Goal: Transaction & Acquisition: Purchase product/service

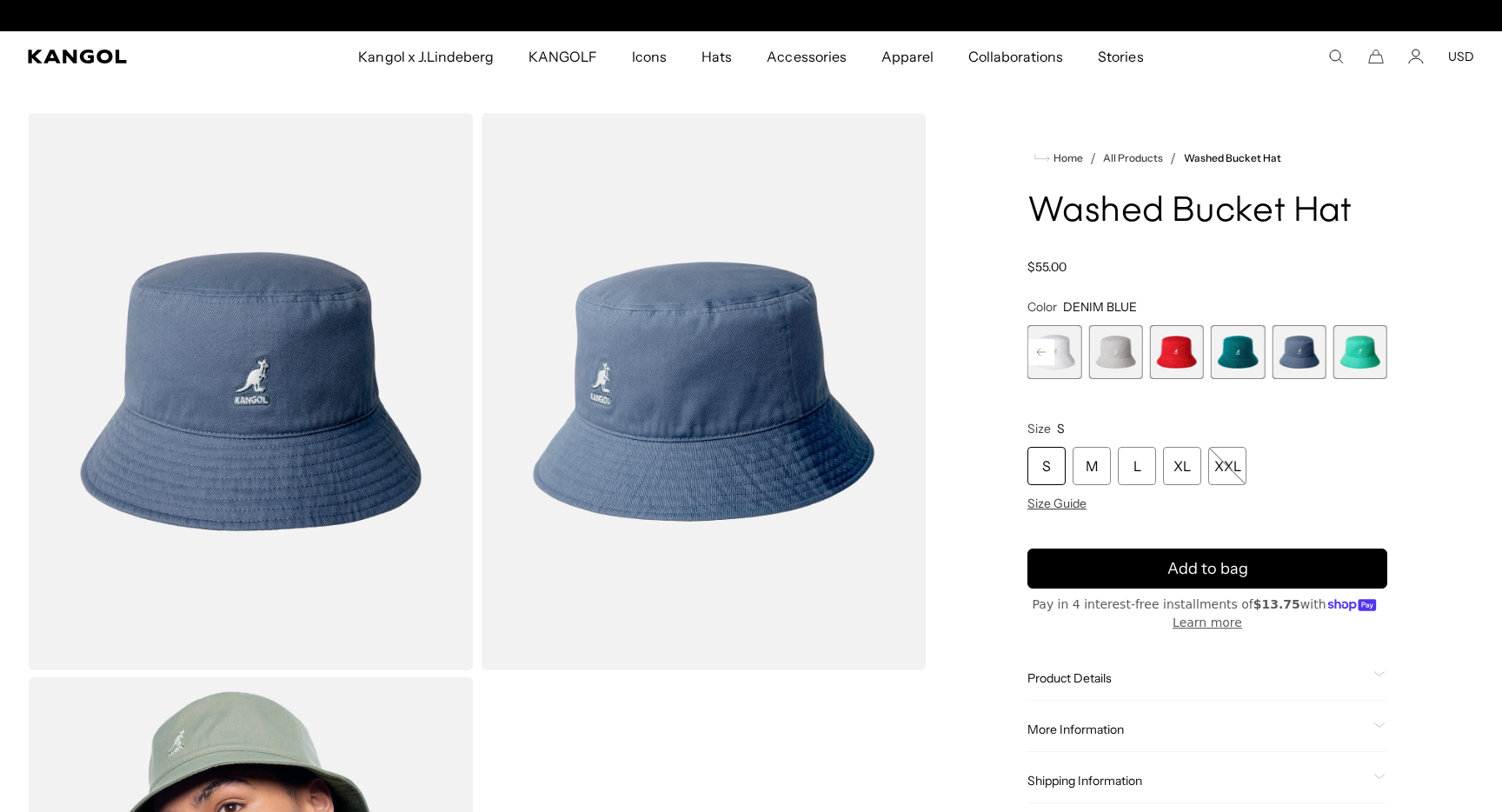
scroll to position [0, 358]
click at [1116, 350] on span "9 of 13" at bounding box center [1114, 352] width 54 height 54
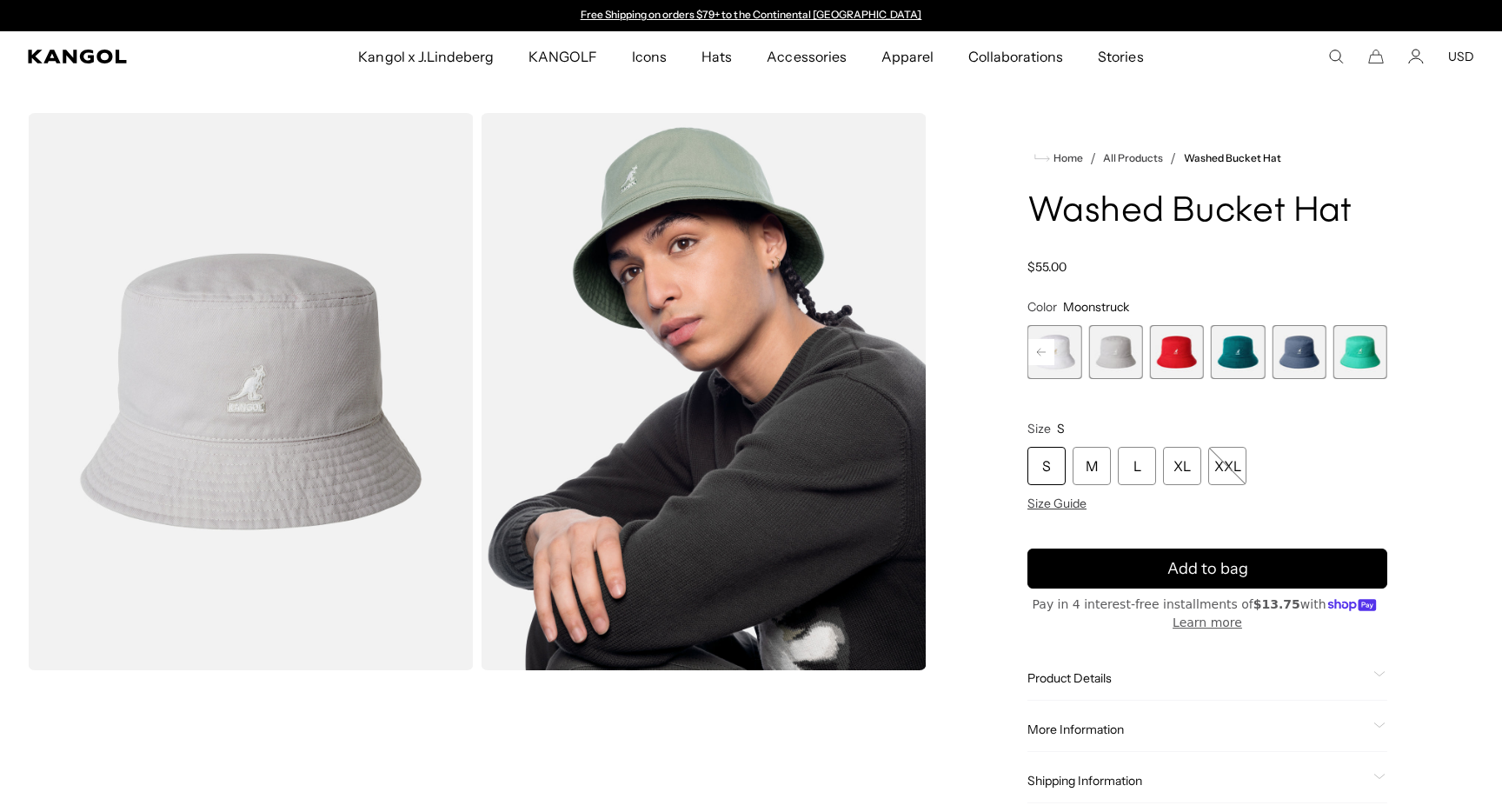
click at [1065, 350] on span "8 of 13" at bounding box center [1054, 352] width 54 height 54
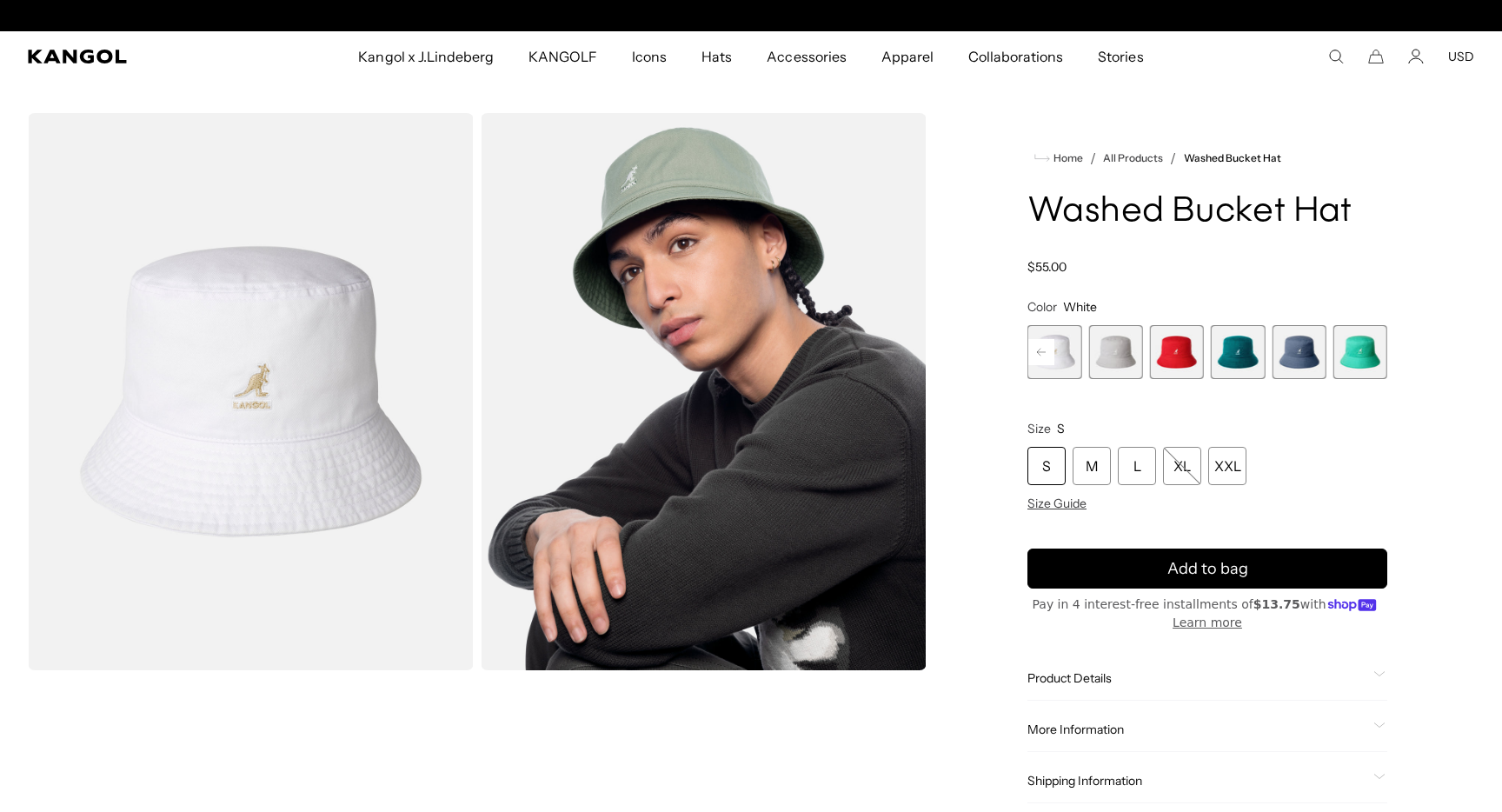
scroll to position [0, 358]
click at [1040, 349] on icon at bounding box center [1041, 352] width 9 height 7
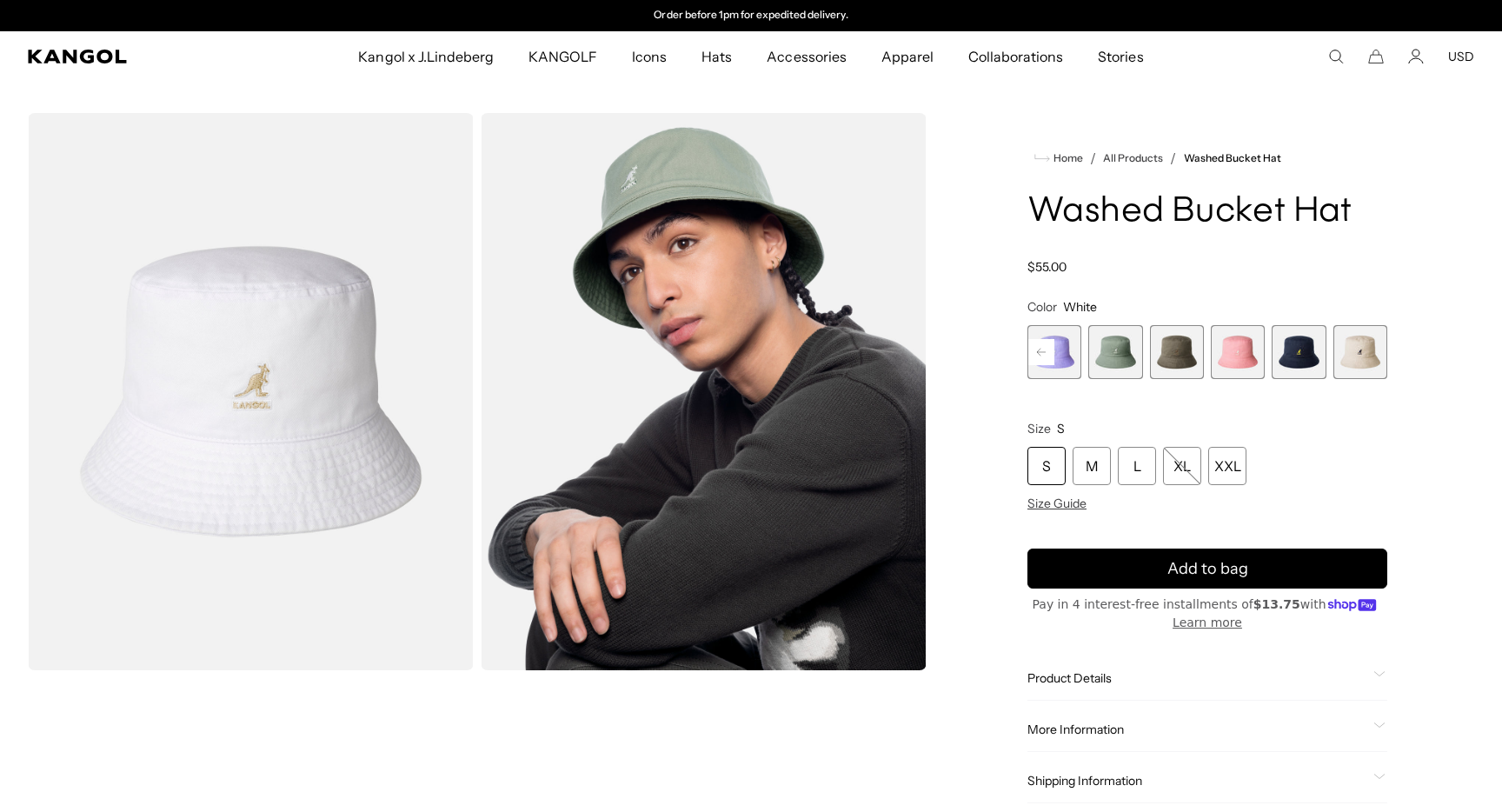
click at [1040, 349] on icon at bounding box center [1041, 352] width 9 height 7
click at [1347, 348] on span "6 of 13" at bounding box center [1359, 352] width 54 height 54
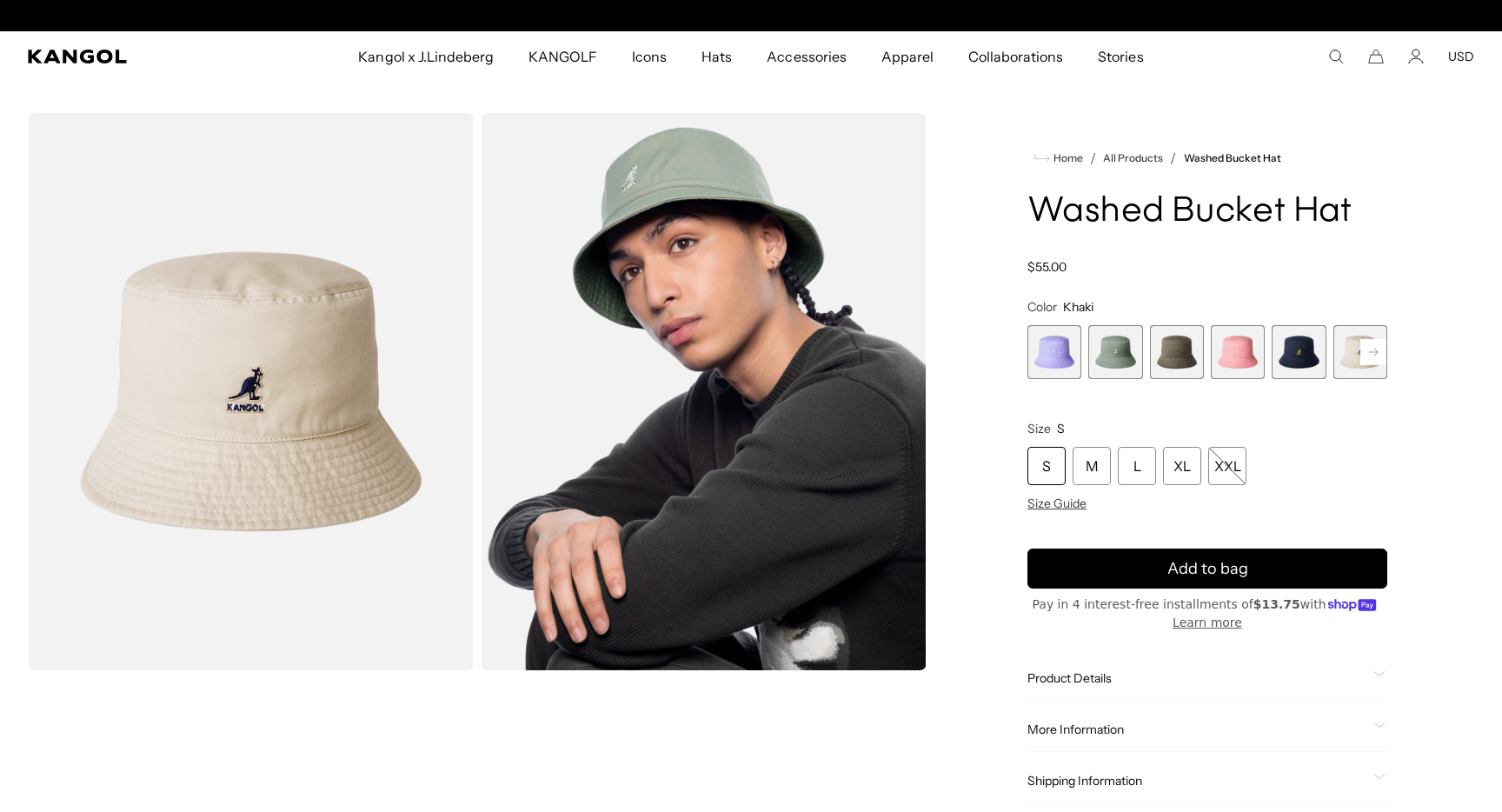
scroll to position [0, 358]
click at [1300, 354] on span "5 of 13" at bounding box center [1298, 352] width 54 height 54
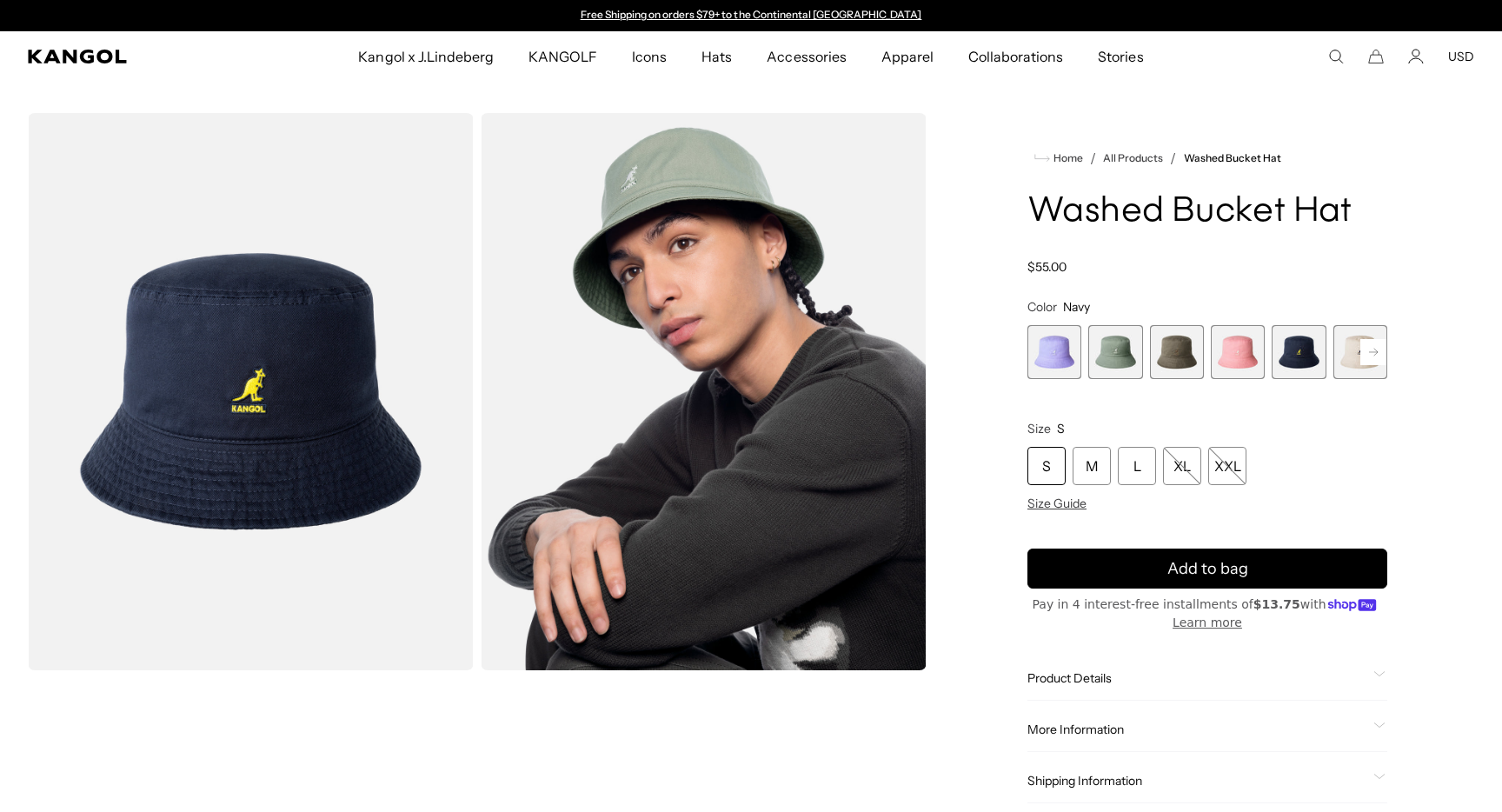
click at [1348, 349] on span "6 of 13" at bounding box center [1359, 352] width 54 height 54
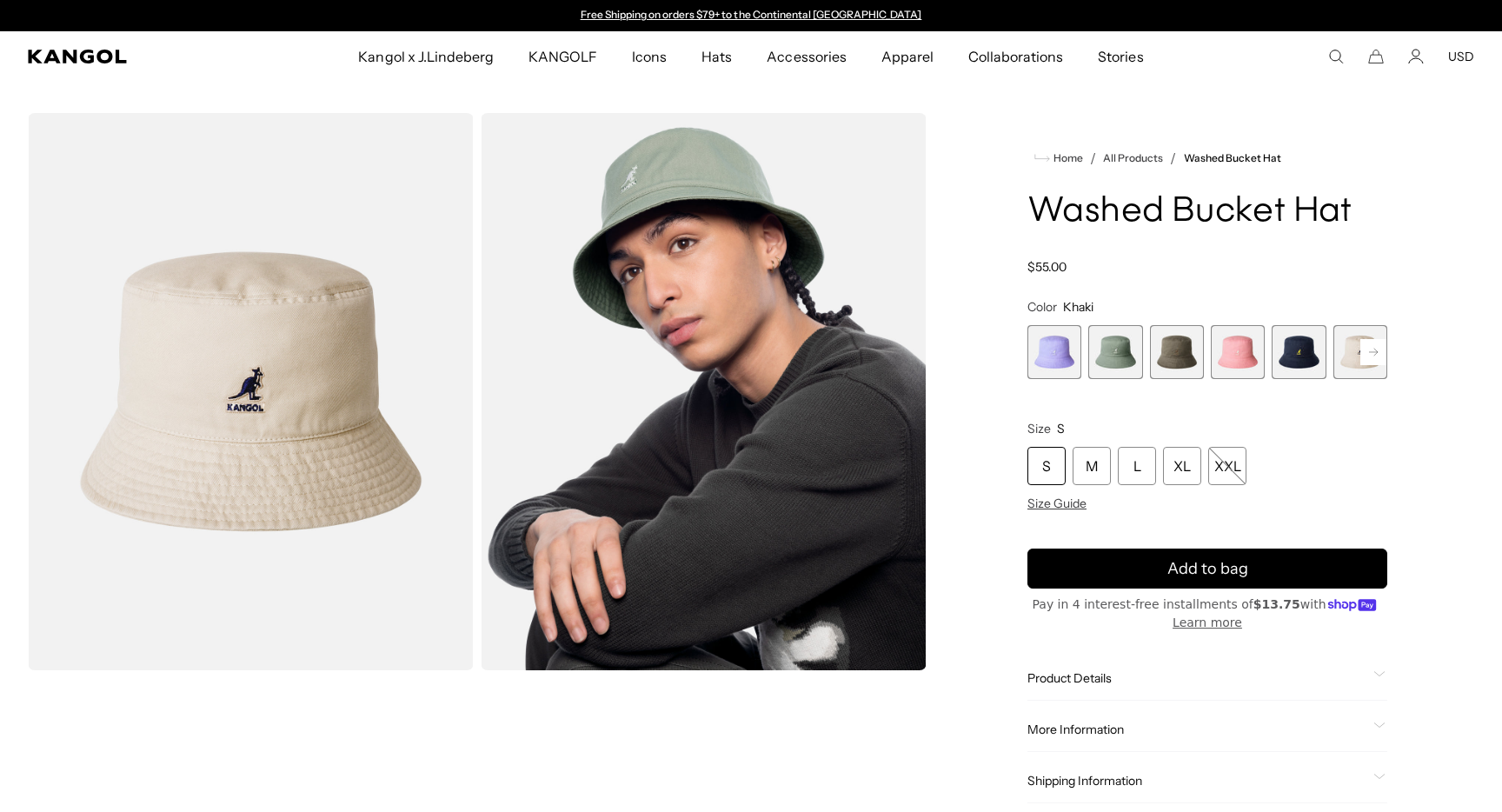
click at [1295, 356] on span "5 of 13" at bounding box center [1298, 352] width 54 height 54
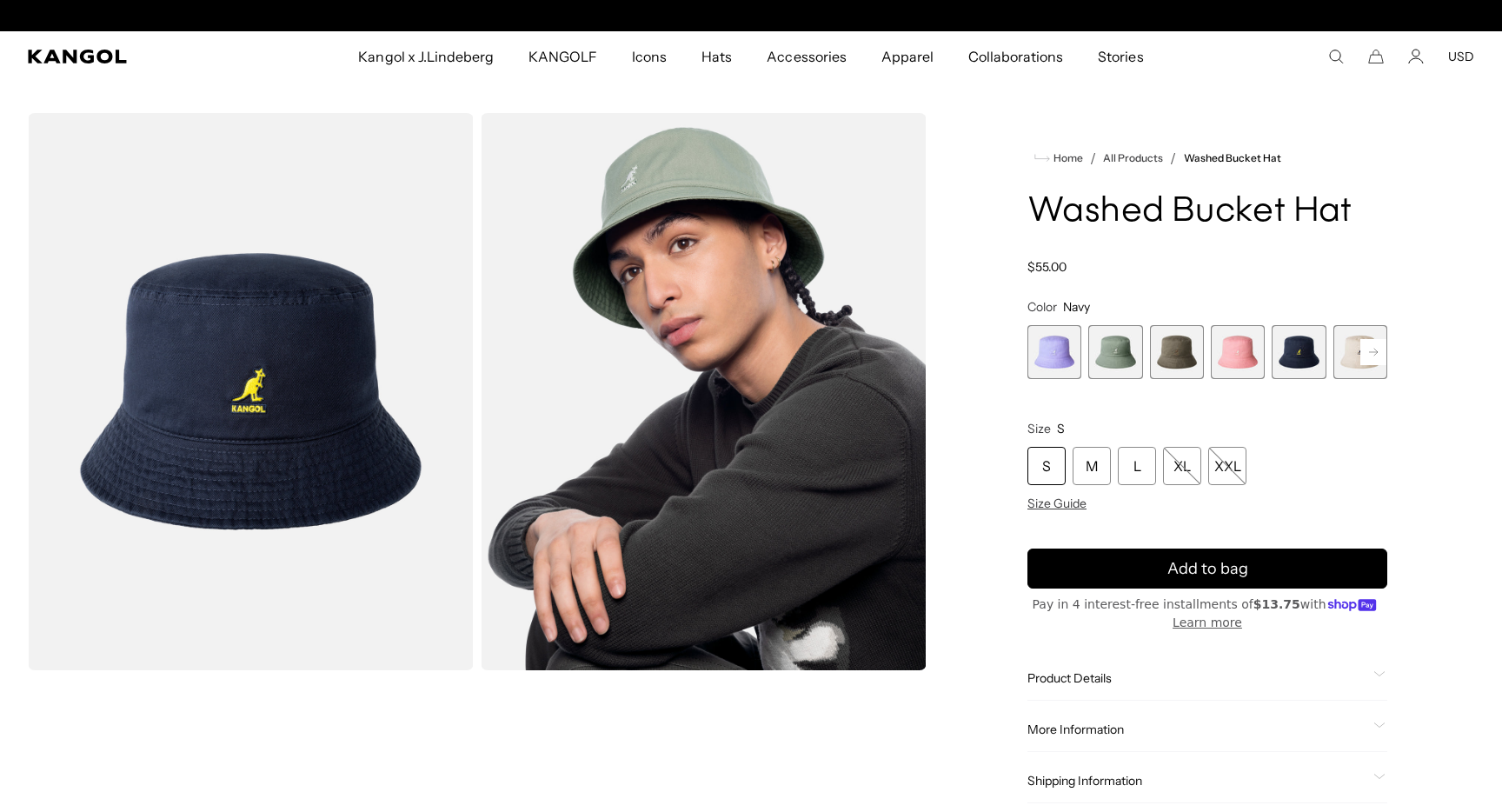
scroll to position [0, 358]
click at [1347, 357] on span "6 of 13" at bounding box center [1359, 352] width 54 height 54
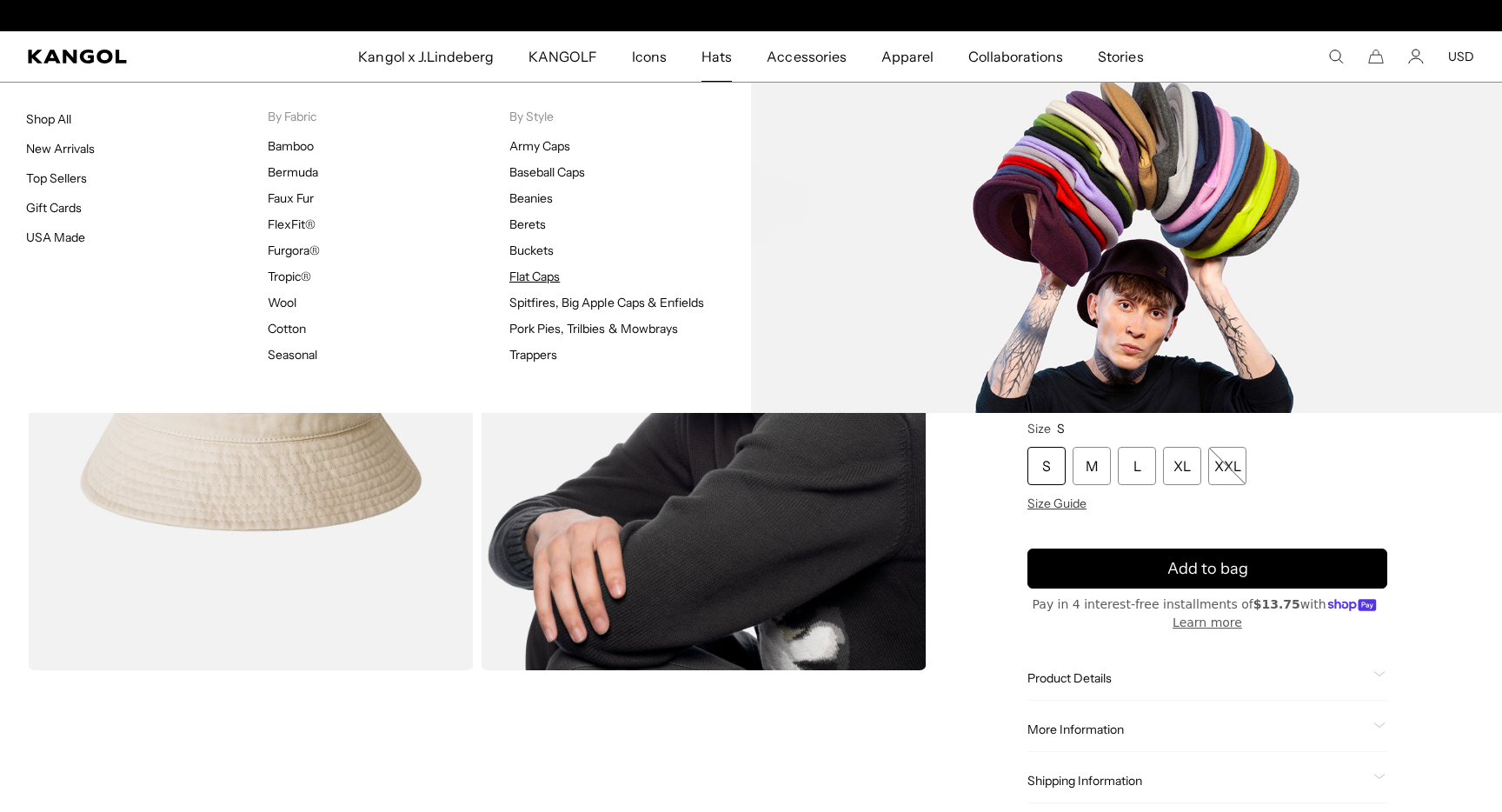
scroll to position [0, 358]
click at [550, 277] on link "Flat Caps" at bounding box center [534, 276] width 50 height 16
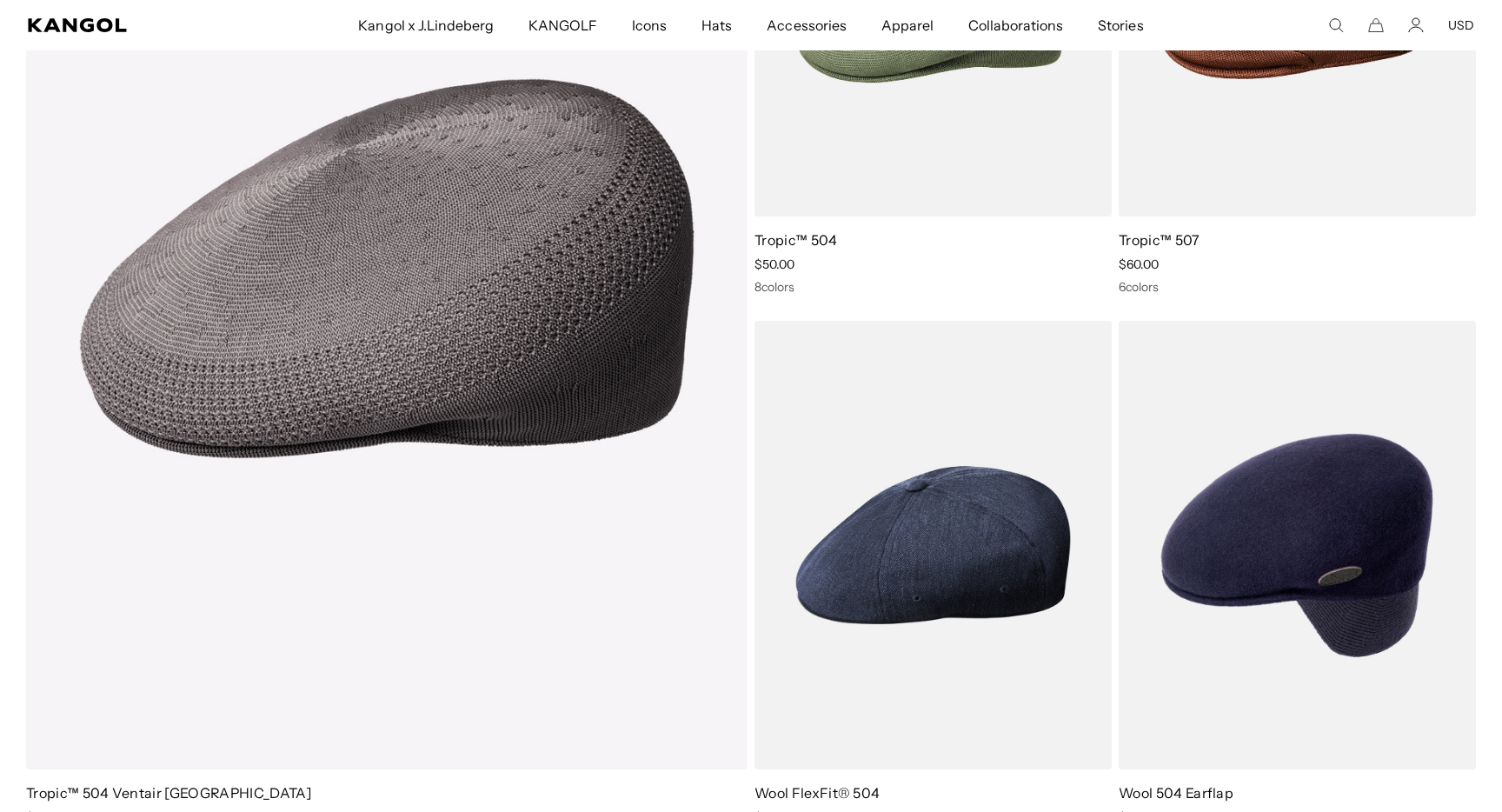
scroll to position [1584, 0]
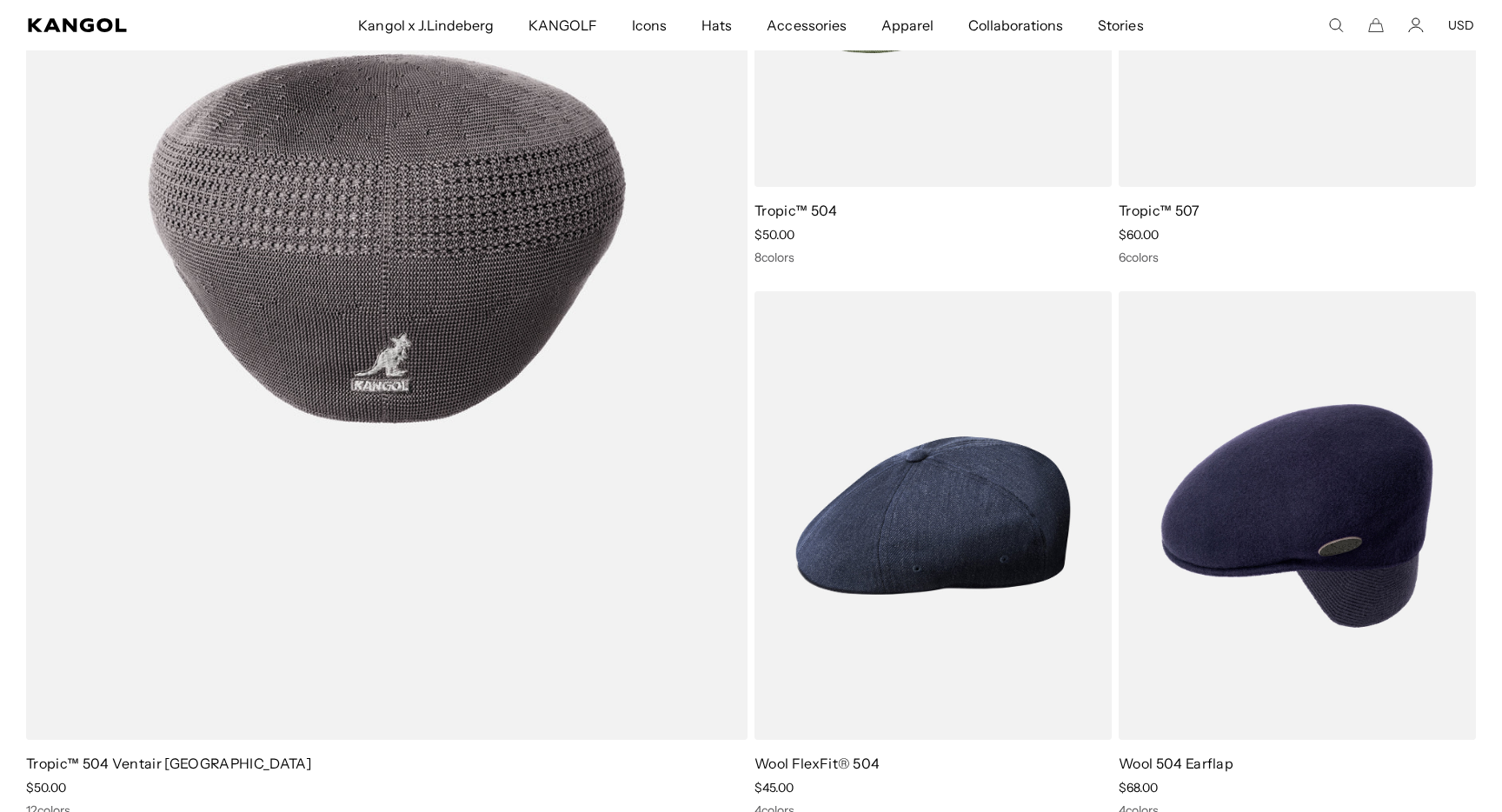
click at [427, 275] on img at bounding box center [387, 238] width 721 height 1001
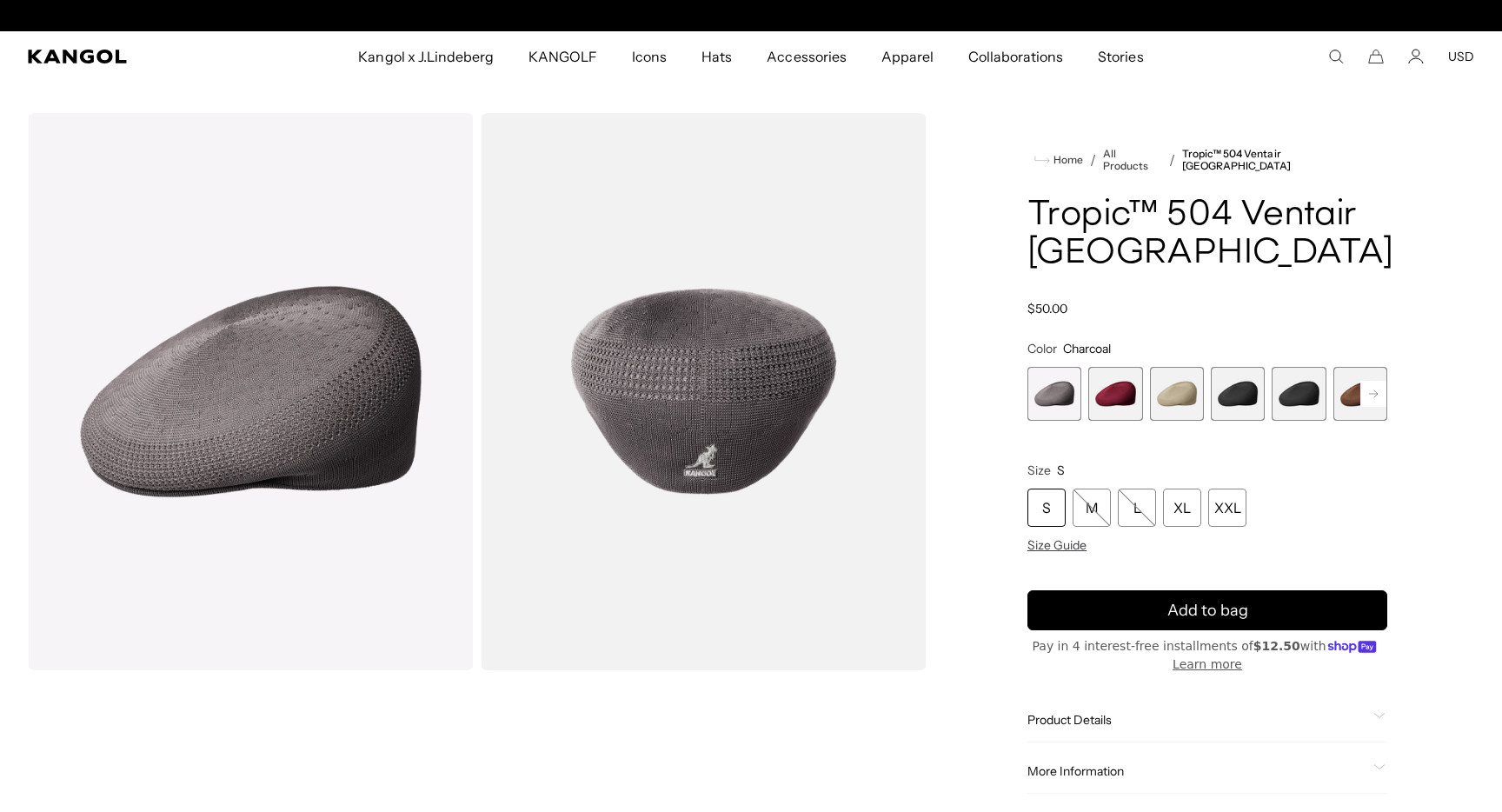
scroll to position [0, 358]
click at [1185, 390] on span "3 of 16" at bounding box center [1176, 393] width 54 height 54
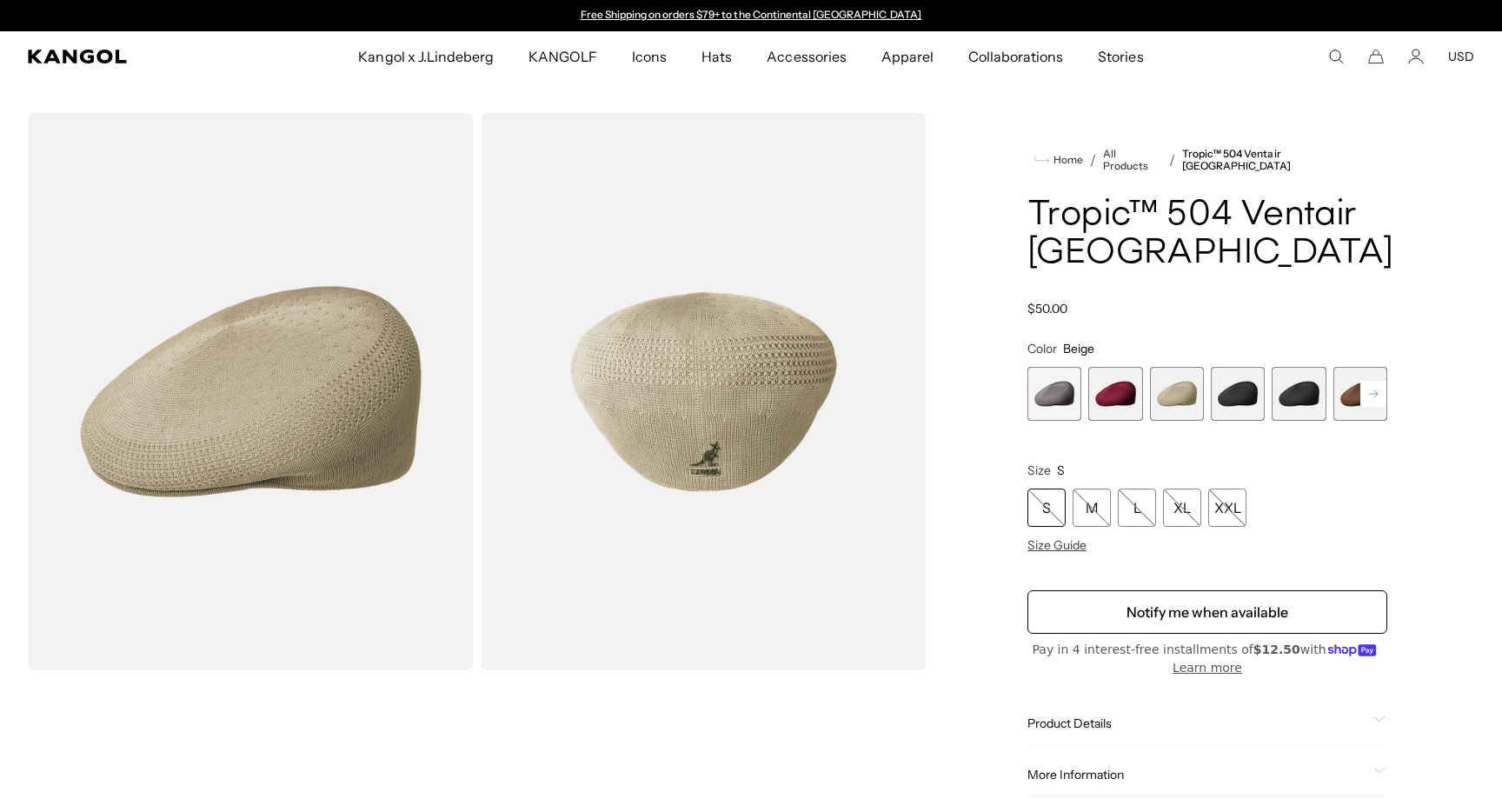
click at [1371, 387] on rect at bounding box center [1373, 394] width 26 height 26
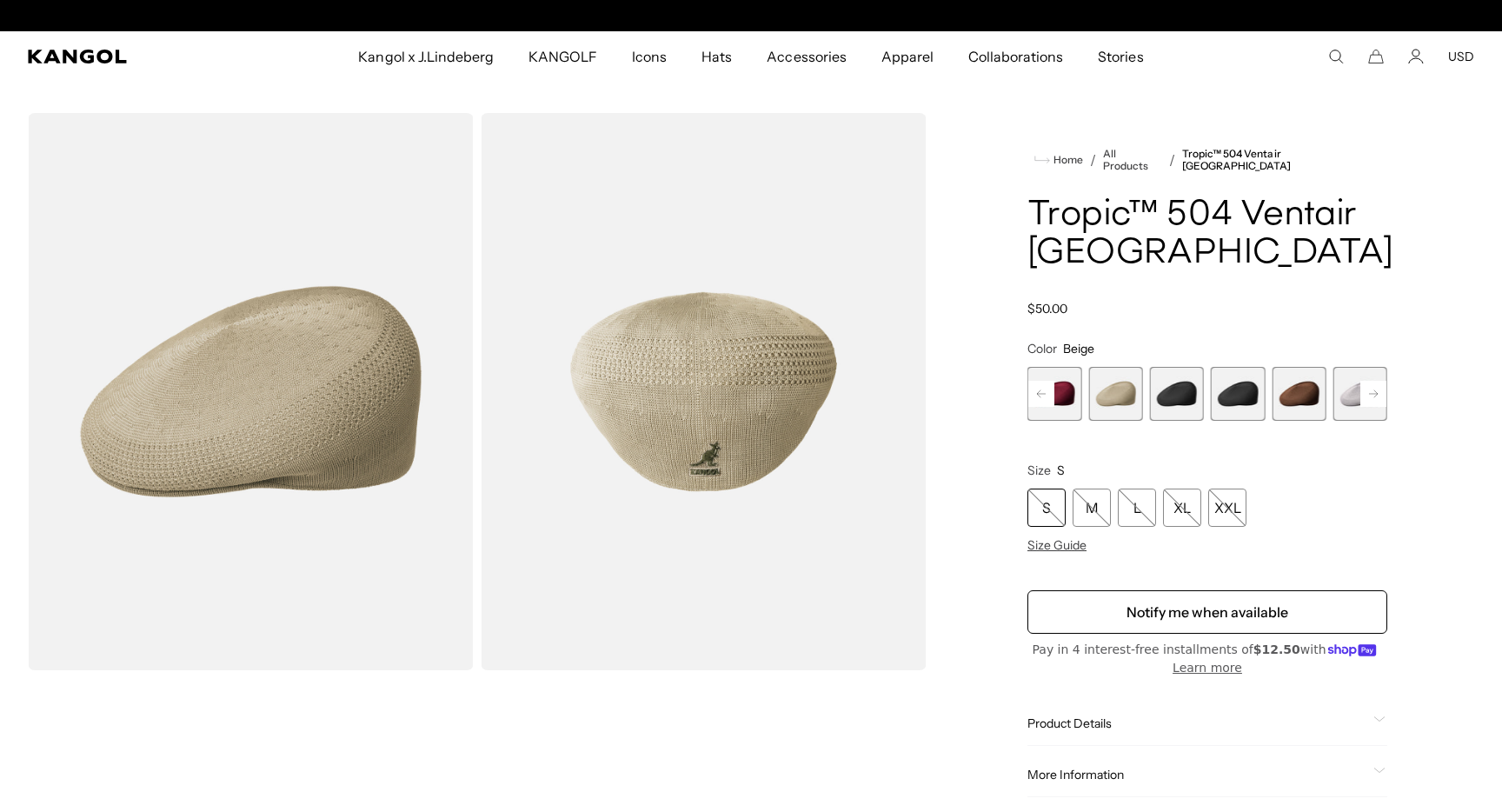
click at [1371, 387] on rect at bounding box center [1373, 394] width 26 height 26
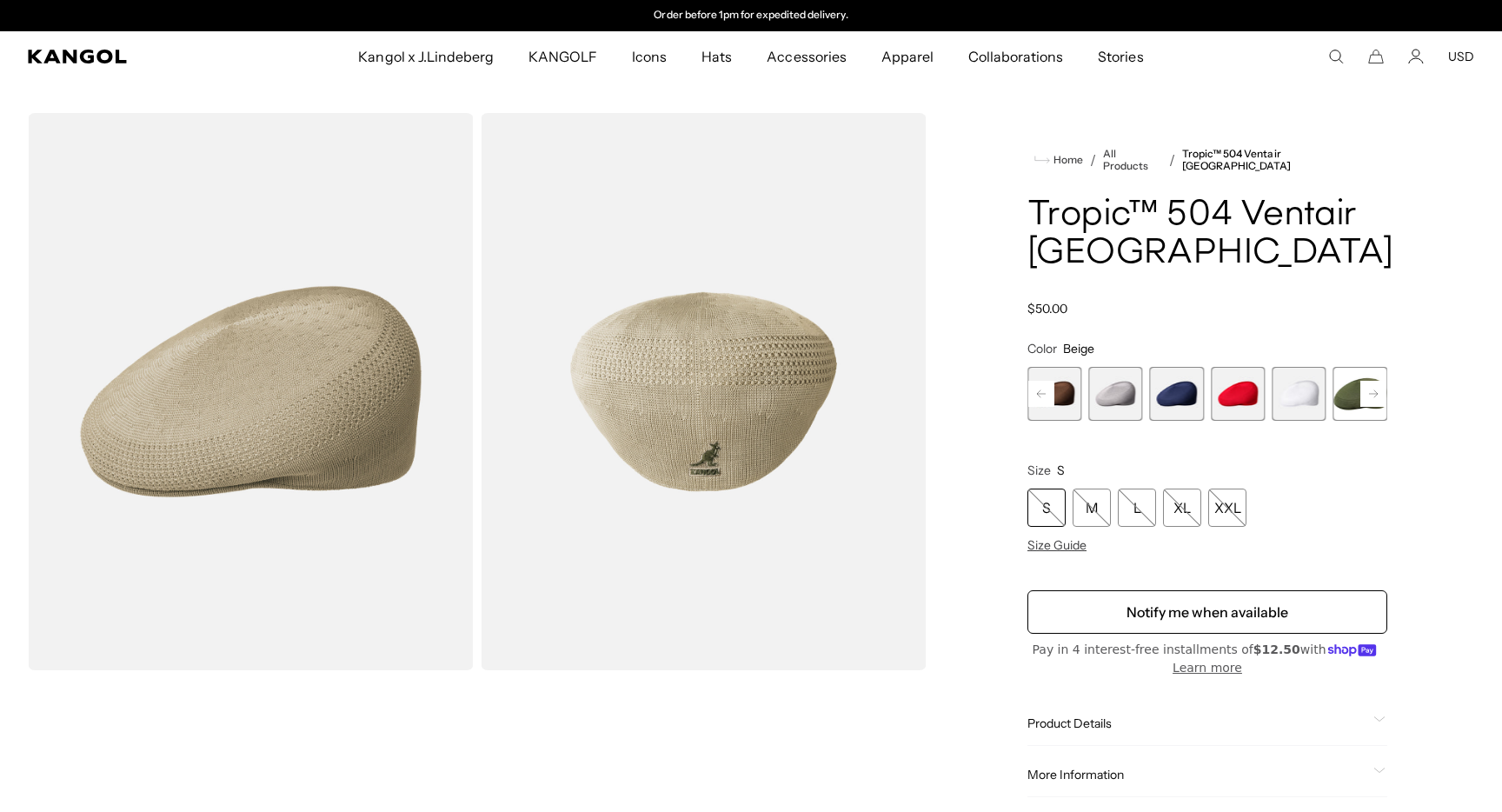
click at [1371, 387] on rect at bounding box center [1373, 394] width 26 height 26
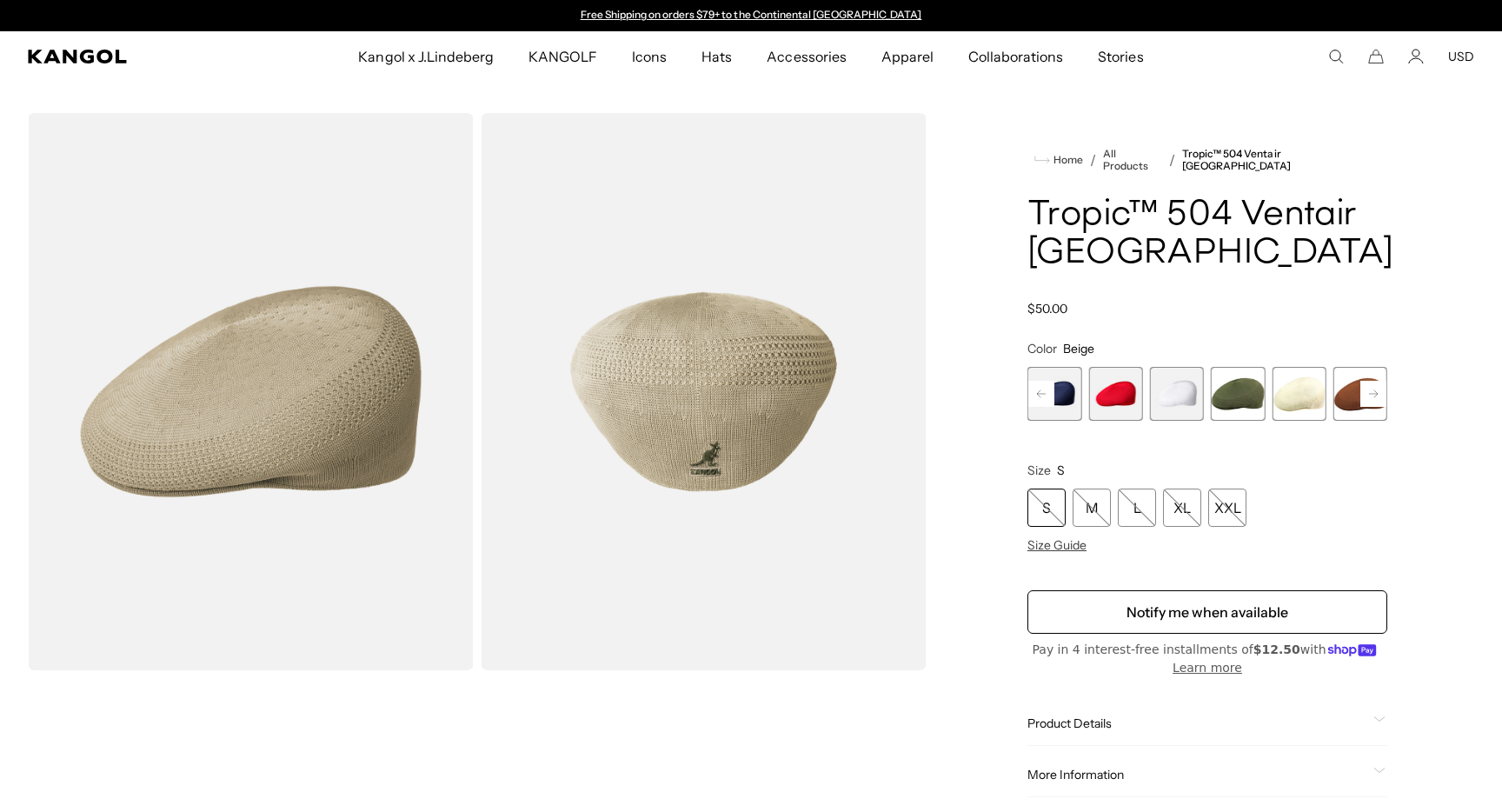
click at [1371, 387] on rect at bounding box center [1373, 394] width 26 height 26
click at [1371, 387] on span "16 of 16" at bounding box center [1359, 393] width 54 height 54
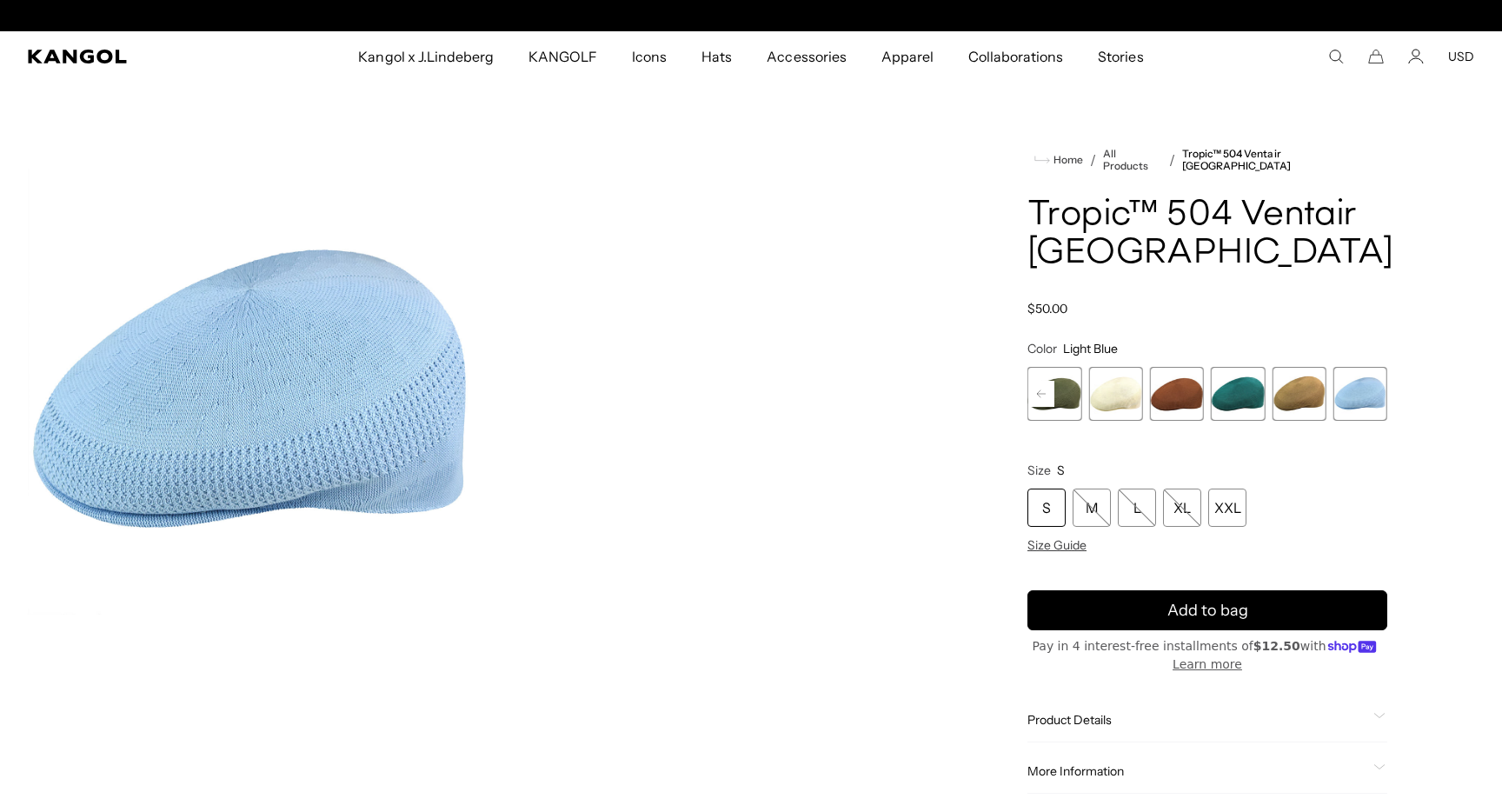
scroll to position [0, 358]
